Goal: Information Seeking & Learning: Learn about a topic

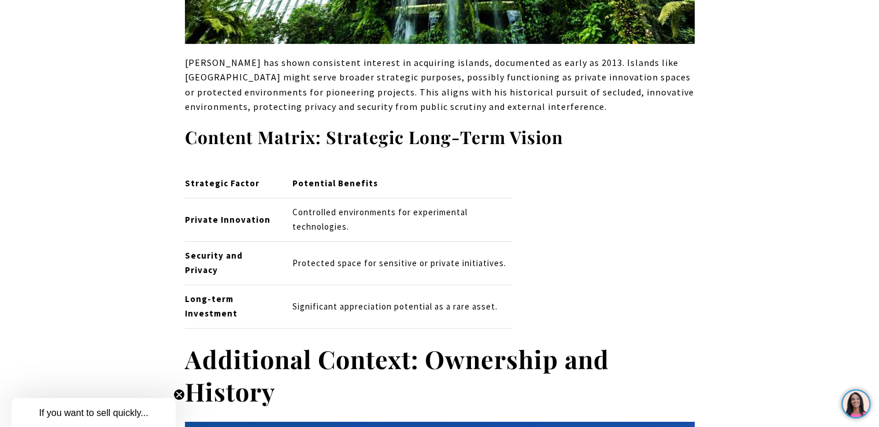
scroll to position [3954, 0]
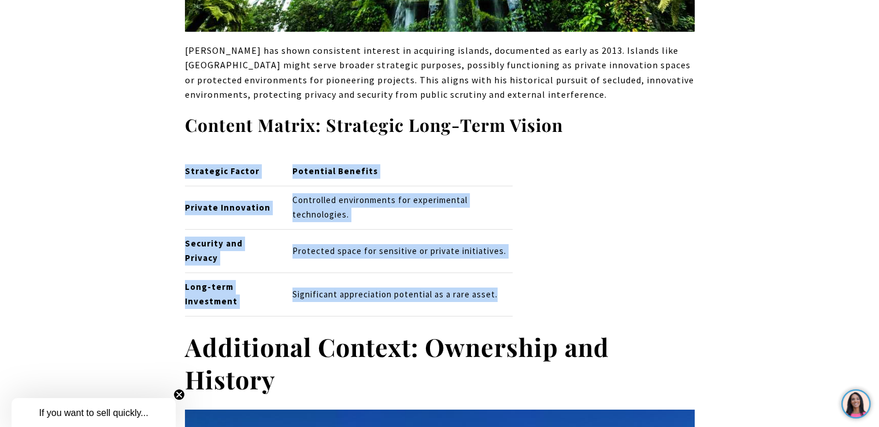
drag, startPoint x: 658, startPoint y: 63, endPoint x: 835, endPoint y: 176, distance: 209.8
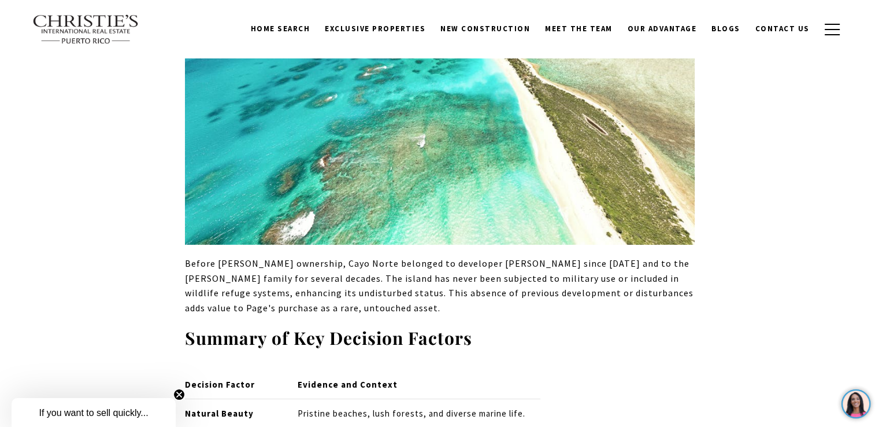
scroll to position [4478, 0]
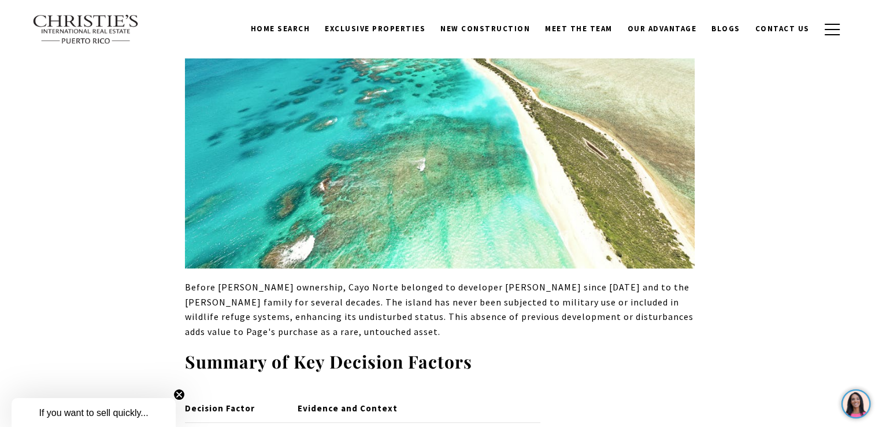
drag, startPoint x: 883, startPoint y: 169, endPoint x: 622, endPoint y: 305, distance: 294.2
click at [622, 305] on div "Larry Page’s decision to acquire Cayo Norte places him among an elite circle of…" at bounding box center [440, 365] width 510 height 8681
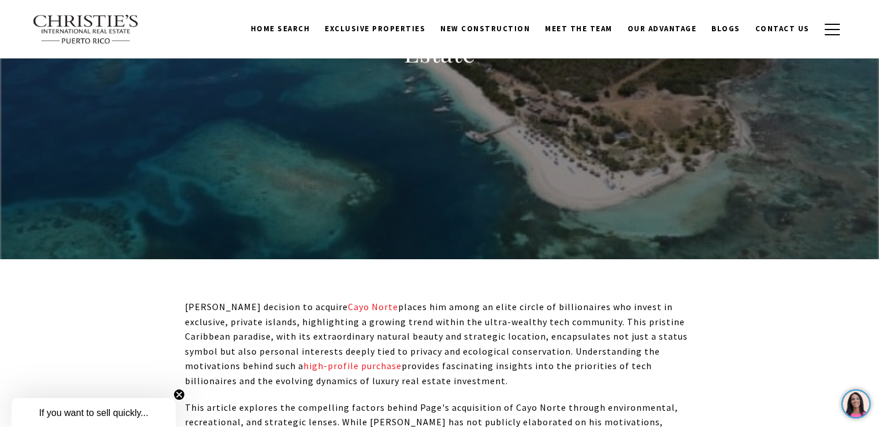
scroll to position [179, 0]
